Goal: Navigation & Orientation: Find specific page/section

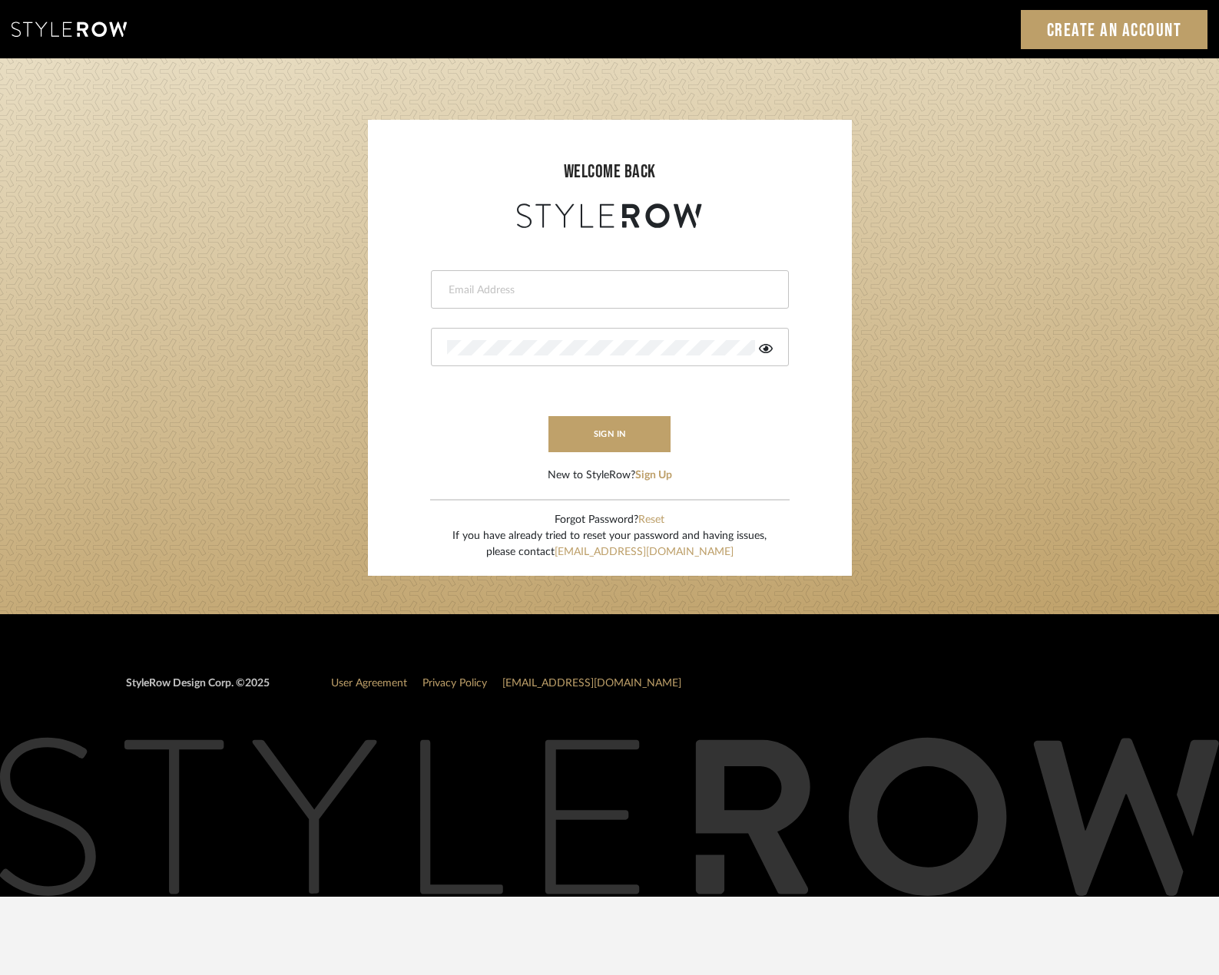
type input "[PERSON_NAME][EMAIL_ADDRESS][DOMAIN_NAME]"
click at [581, 442] on button "sign in" at bounding box center [609, 434] width 123 height 36
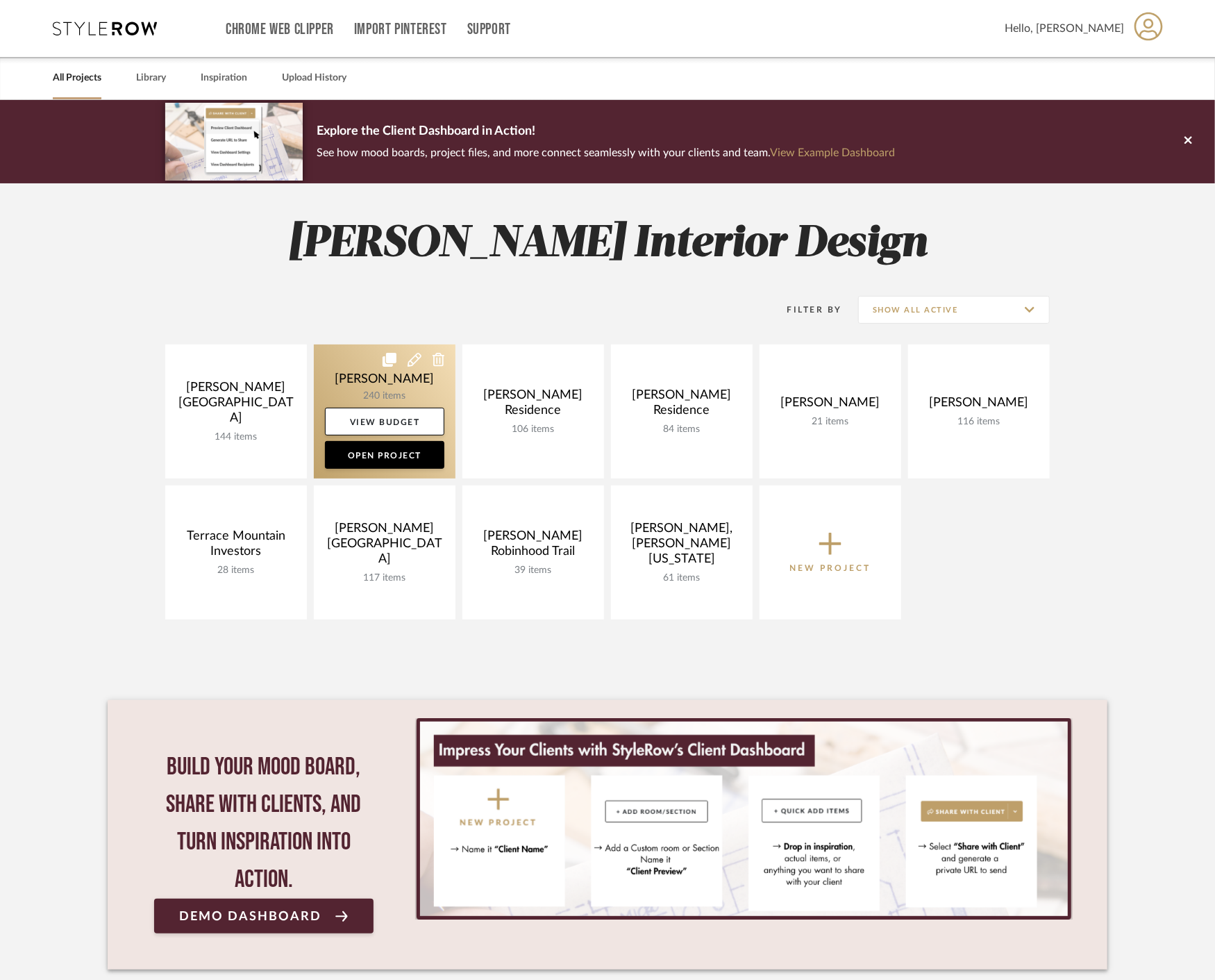
click at [339, 379] on link at bounding box center [384, 411] width 142 height 134
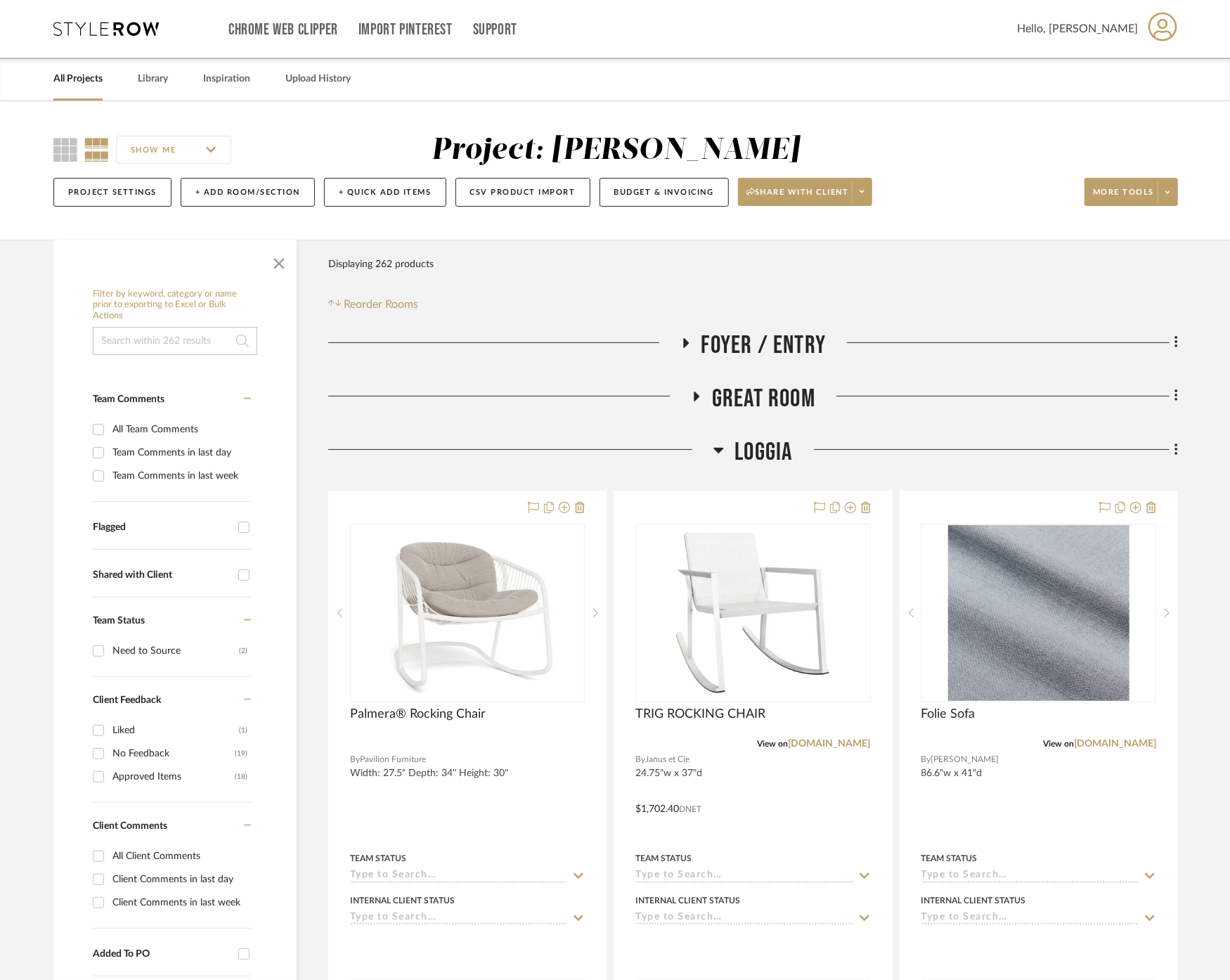
click at [802, 388] on span "Great Room" at bounding box center [763, 398] width 103 height 30
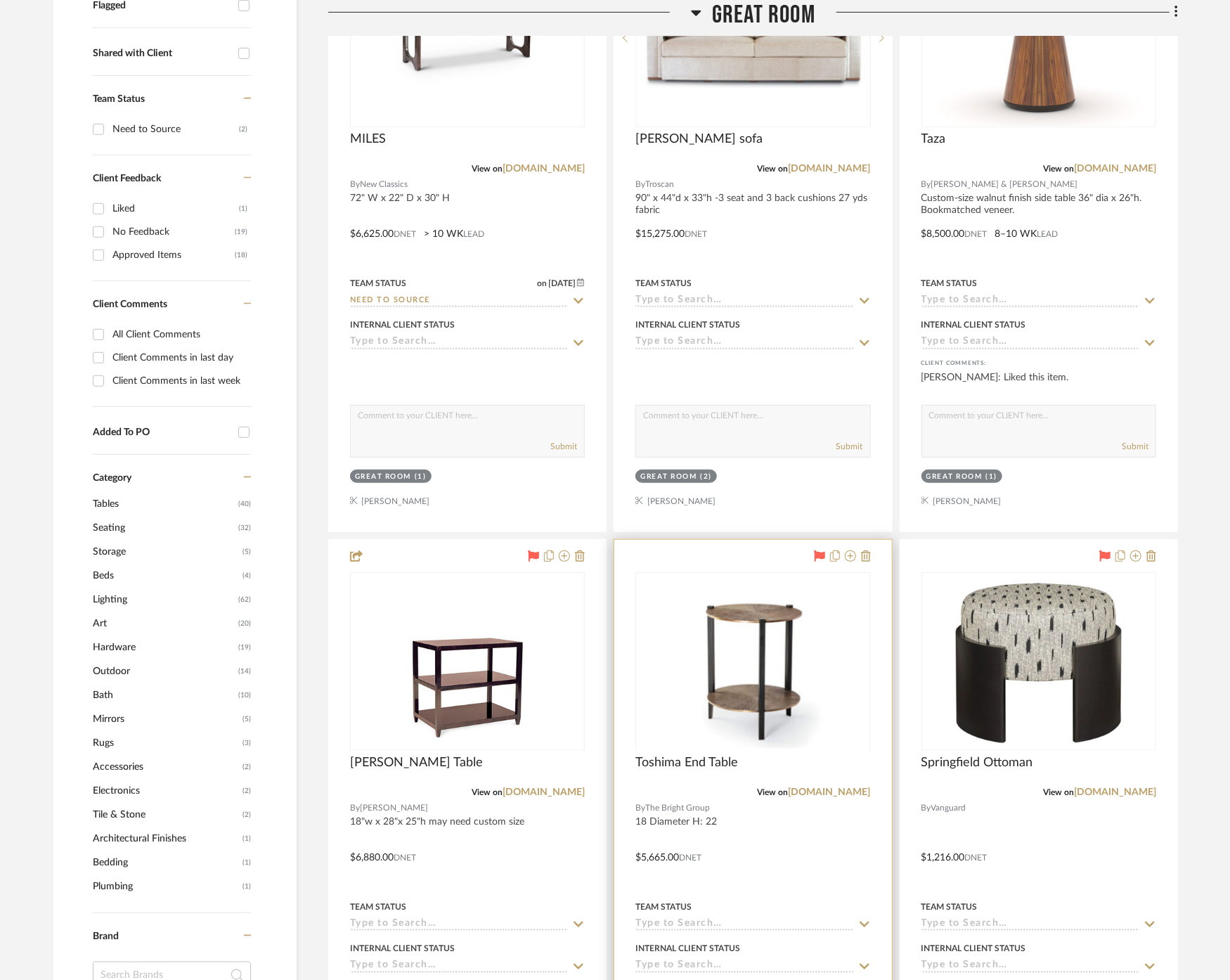
scroll to position [546, 0]
